Goal: Task Accomplishment & Management: Manage account settings

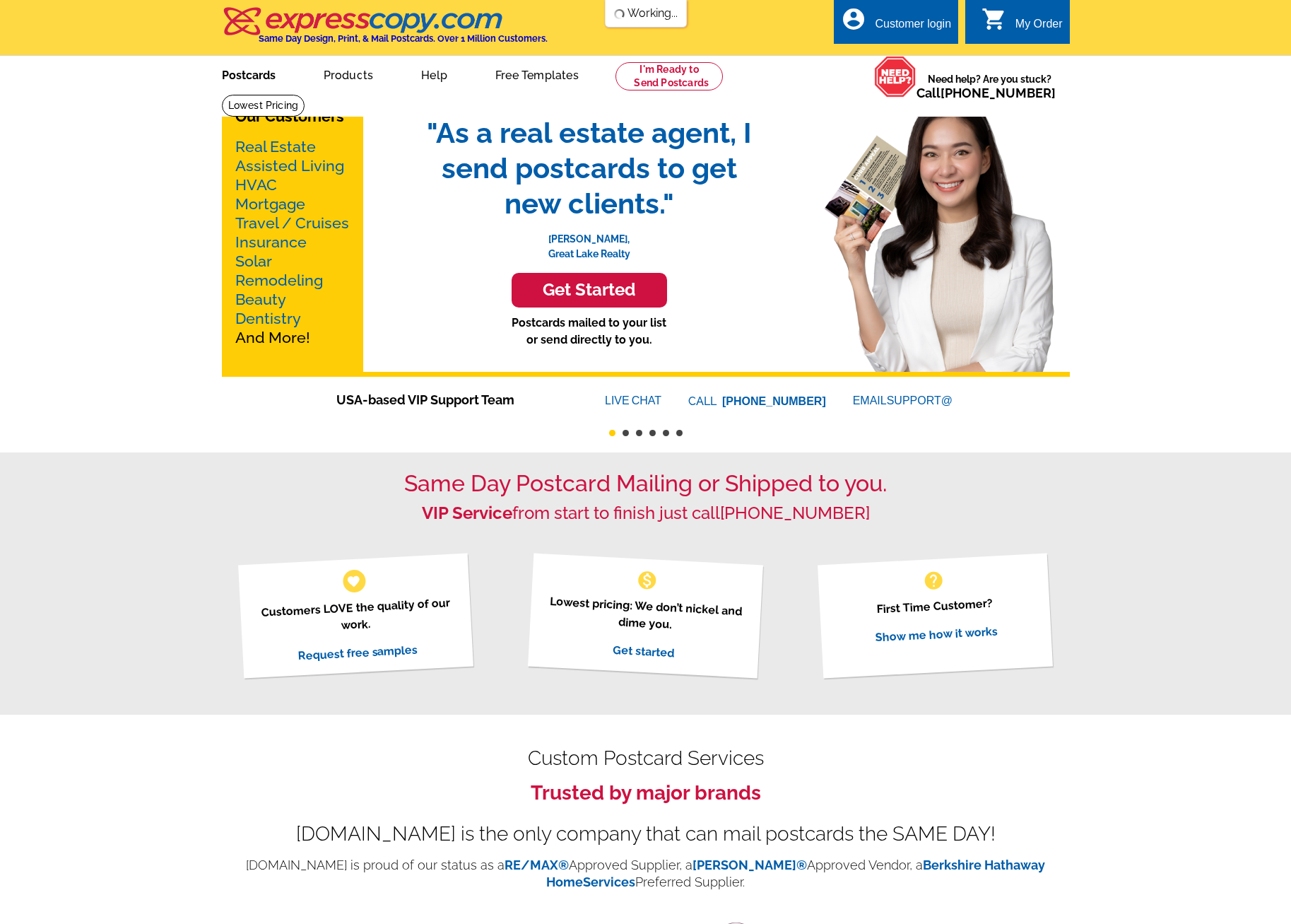
click at [261, 79] on link "Postcards" at bounding box center [249, 74] width 99 height 33
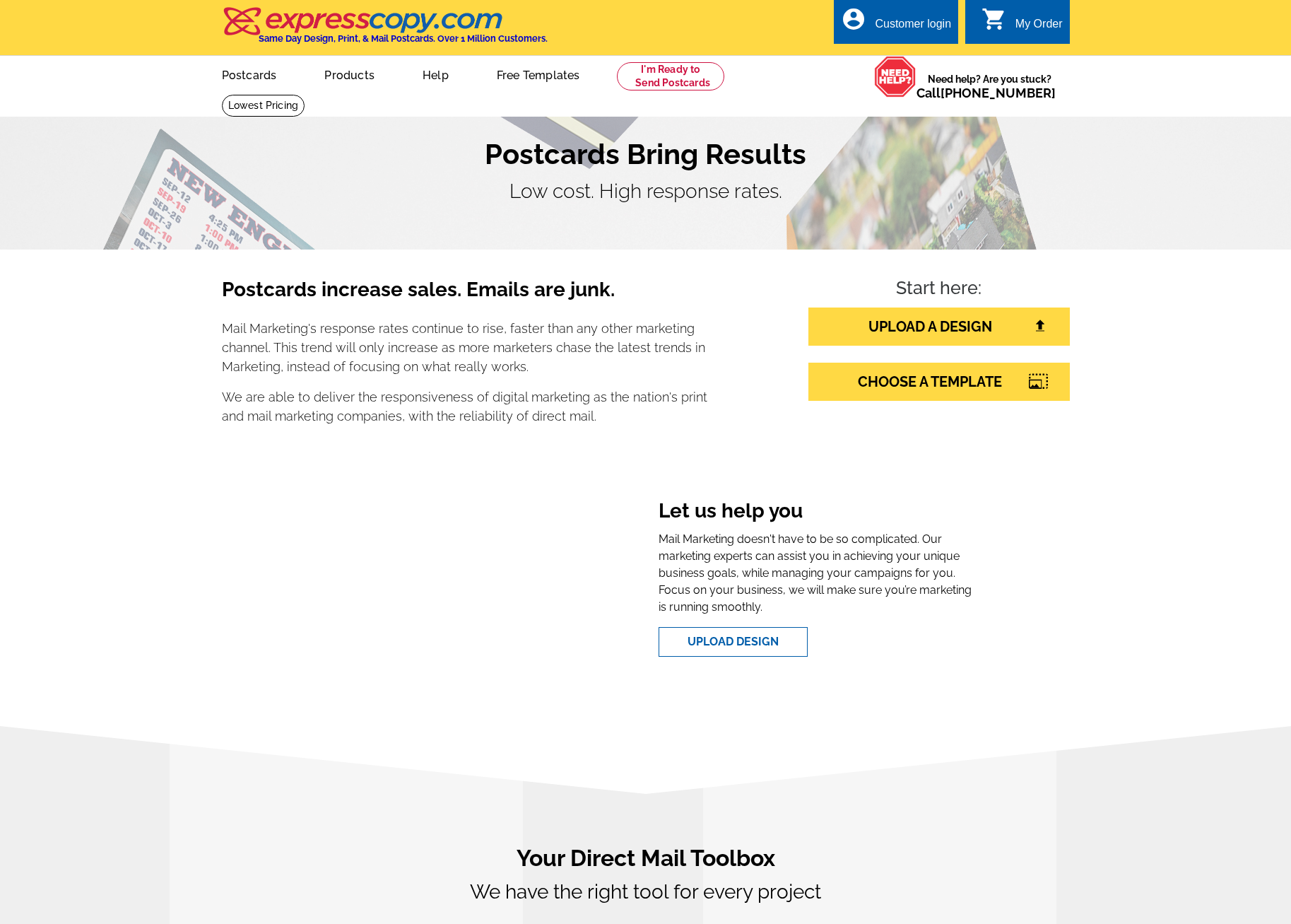
click at [911, 22] on div "Customer login" at bounding box center [912, 27] width 76 height 20
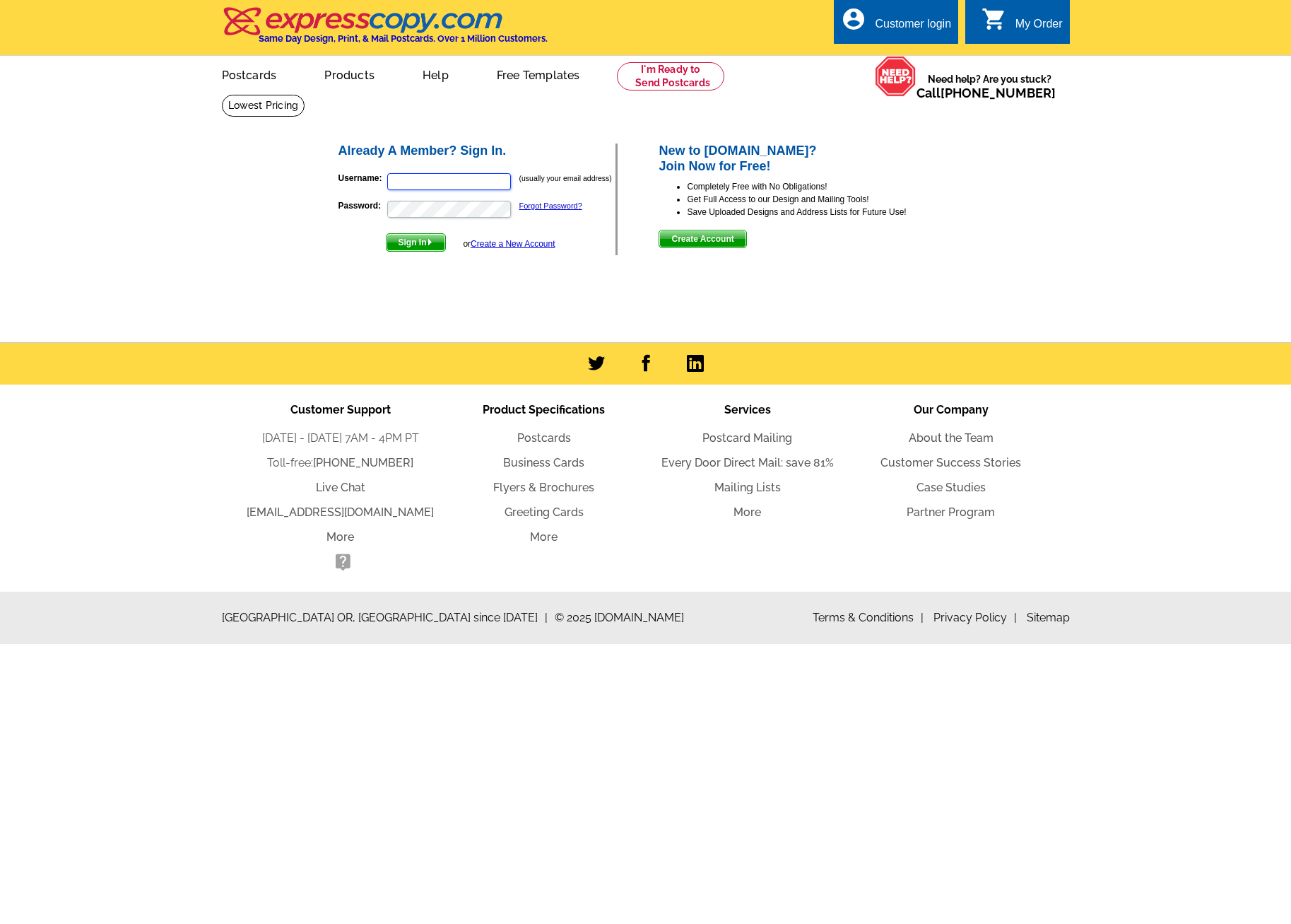
type input "julie@savvyandcompany.com"
click at [427, 248] on span "Sign In" at bounding box center [416, 242] width 58 height 17
